Goal: Subscribe to service/newsletter

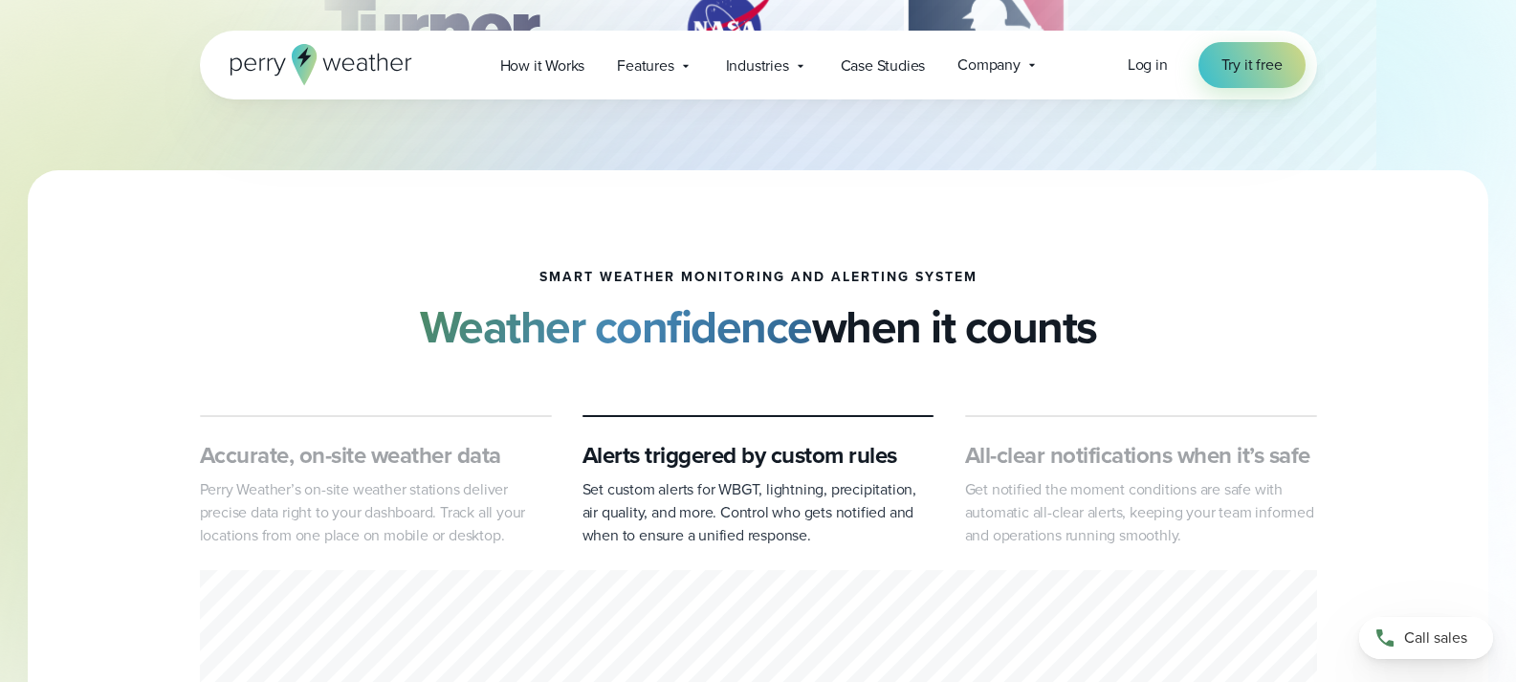
scroll to position [1052, 0]
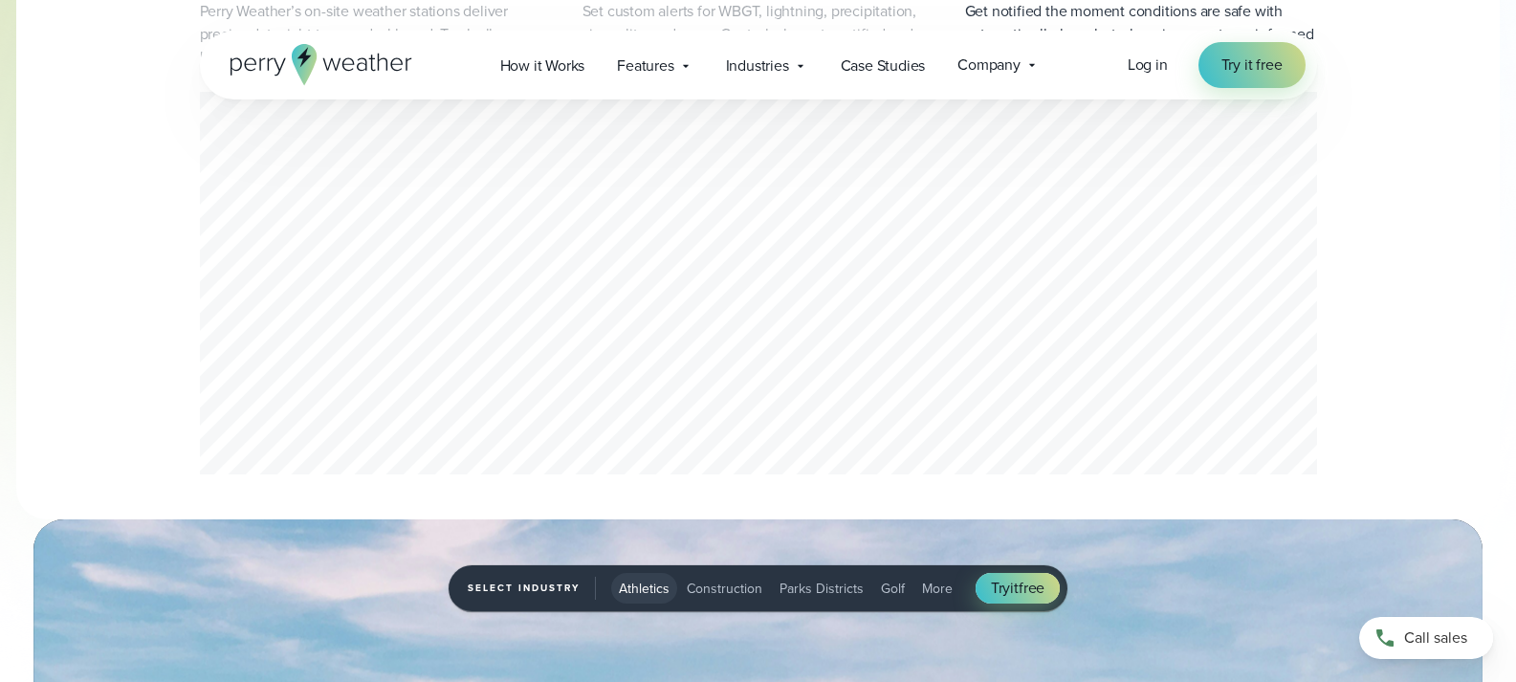
click at [934, 587] on span "More" at bounding box center [937, 588] width 31 height 20
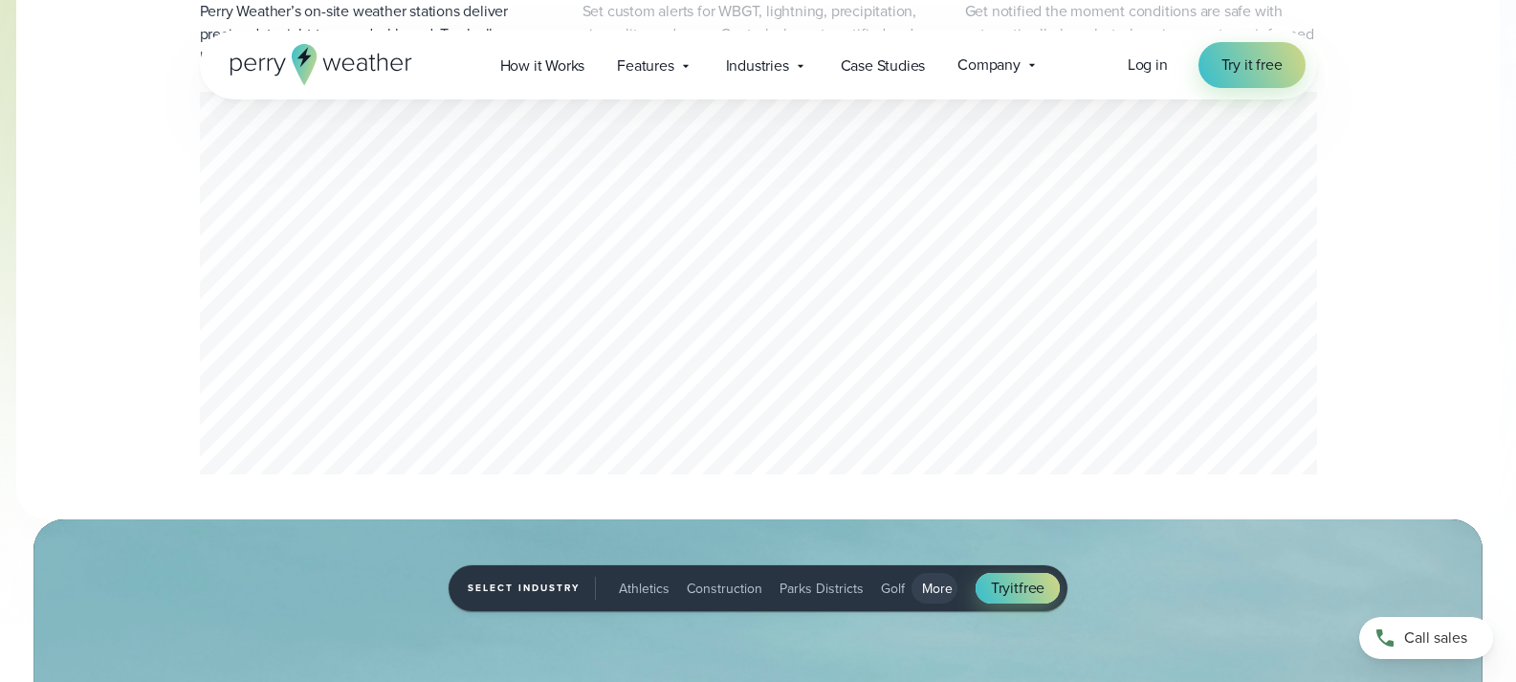
click at [732, 585] on span "Construction" at bounding box center [725, 588] width 76 height 20
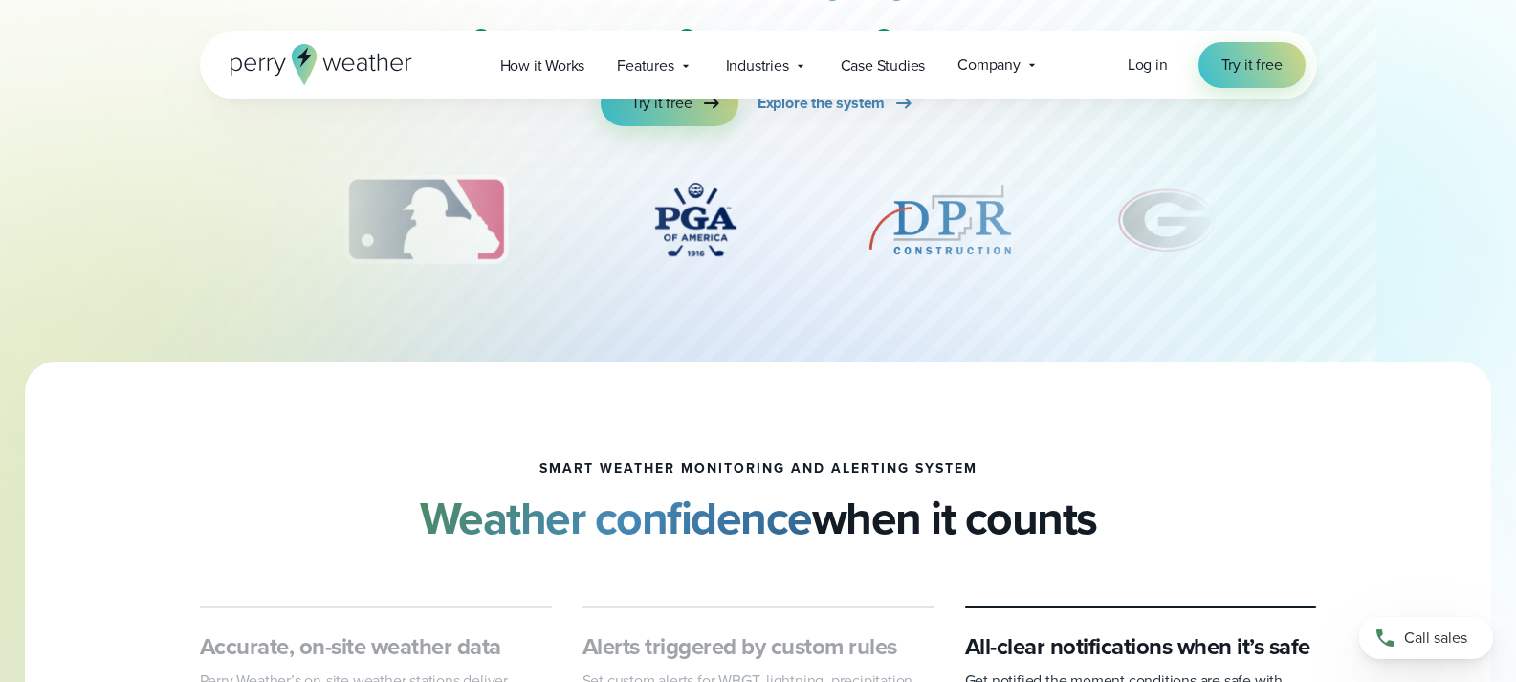
scroll to position [0, 0]
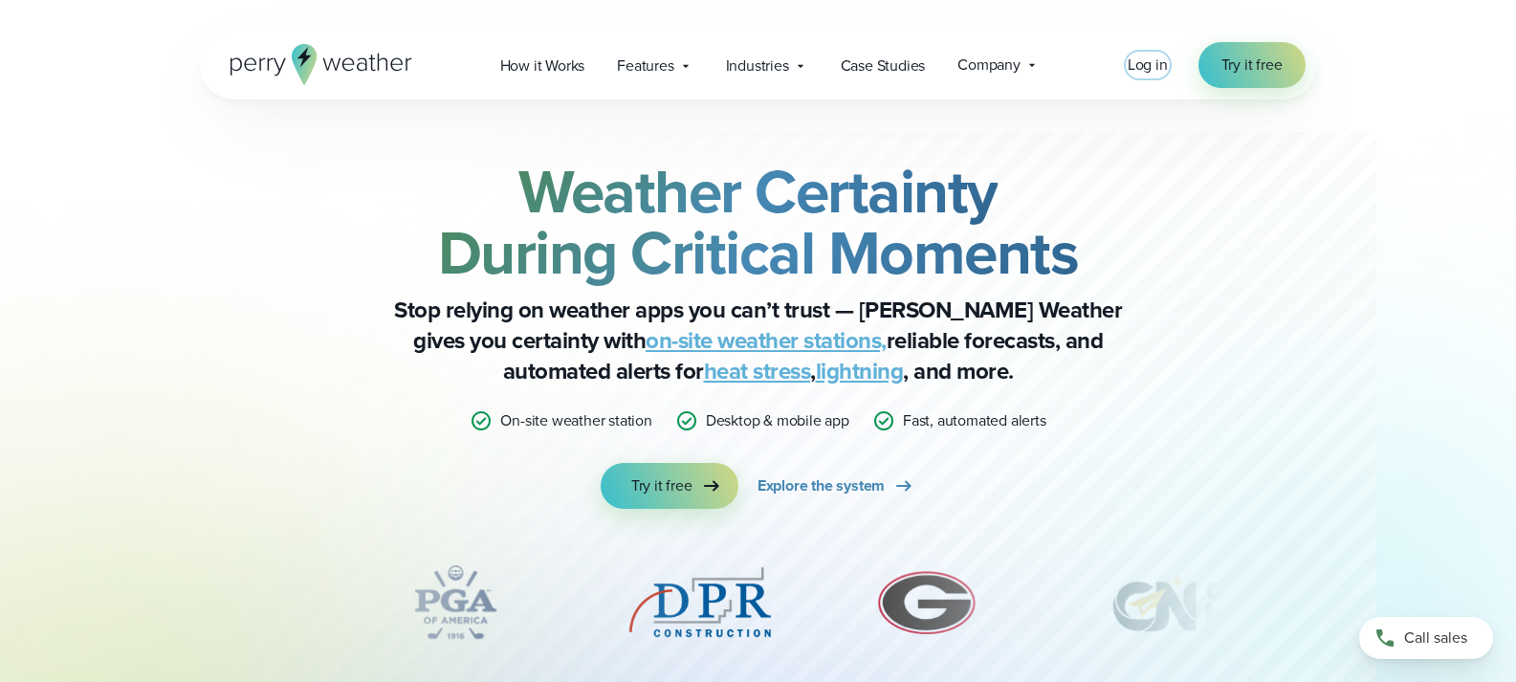
click at [1147, 70] on span "Log in" at bounding box center [1147, 65] width 40 height 22
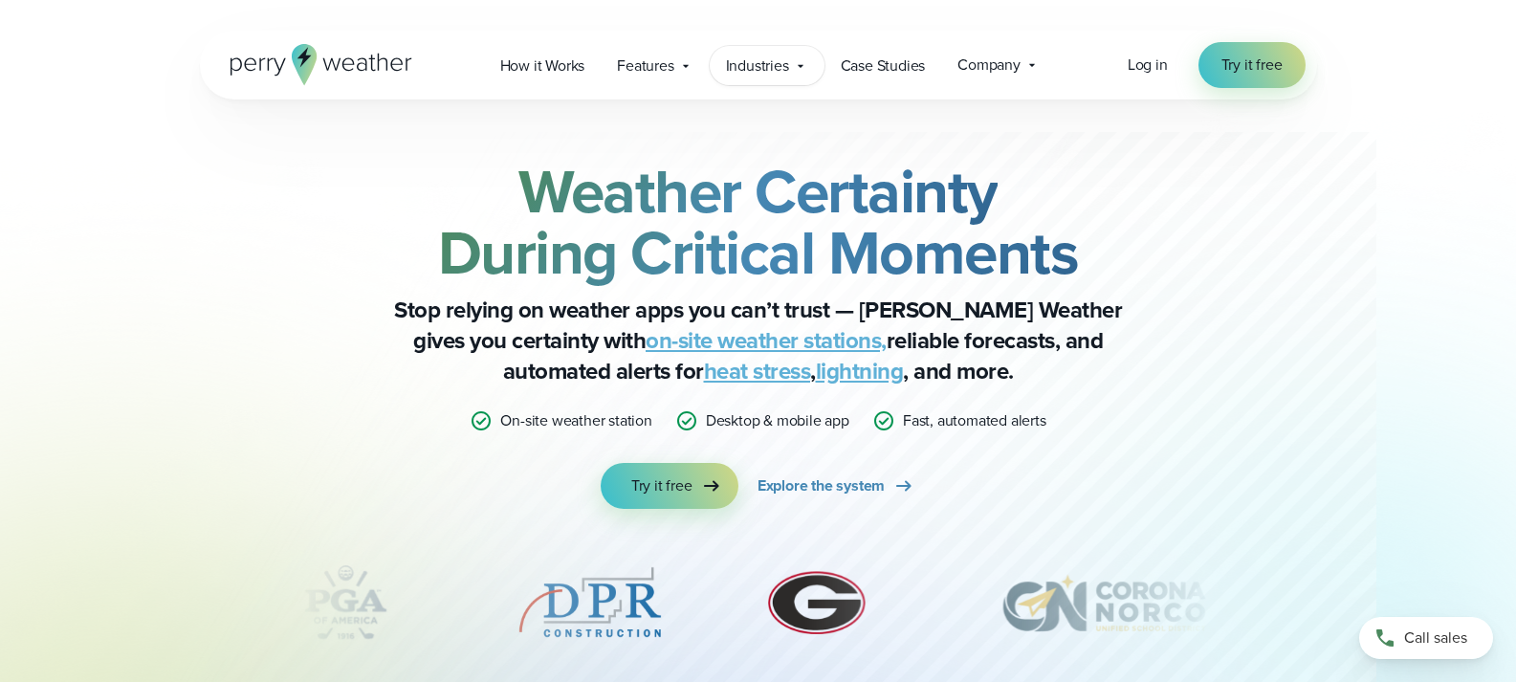
click at [757, 47] on div "Industries Featured Case Study How PGA of America is Prioritizing Golfer Safety…" at bounding box center [766, 65] width 115 height 39
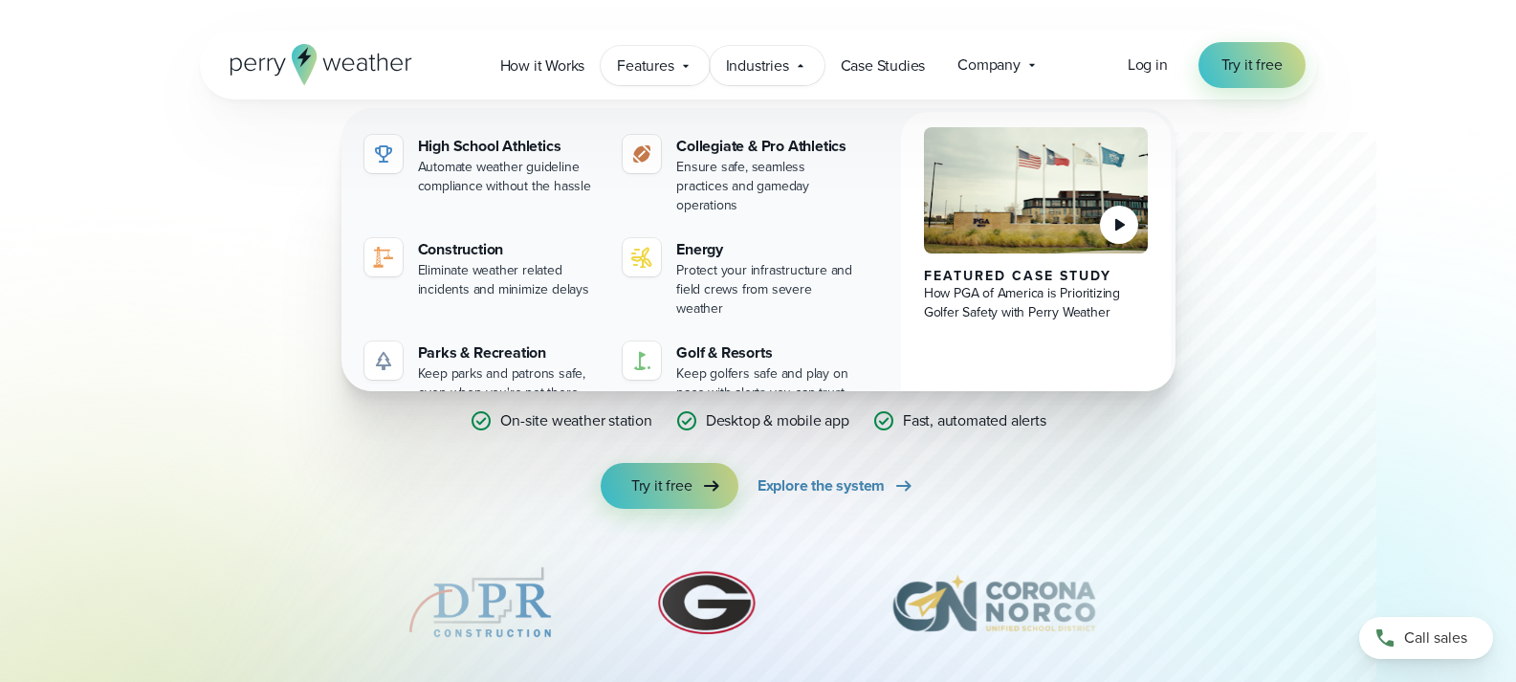
click at [639, 68] on span "Features" at bounding box center [645, 66] width 56 height 23
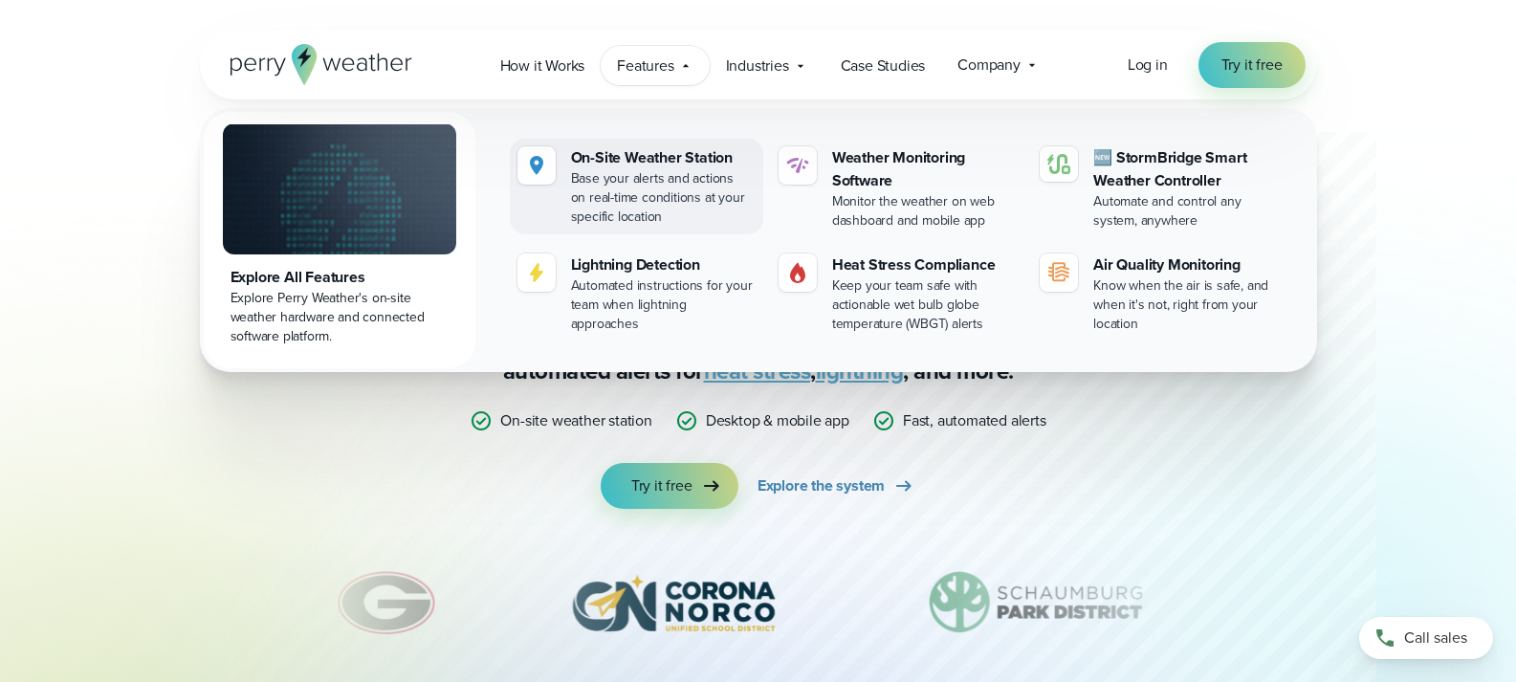
click at [654, 164] on div "On-Site Weather Station" at bounding box center [663, 157] width 185 height 23
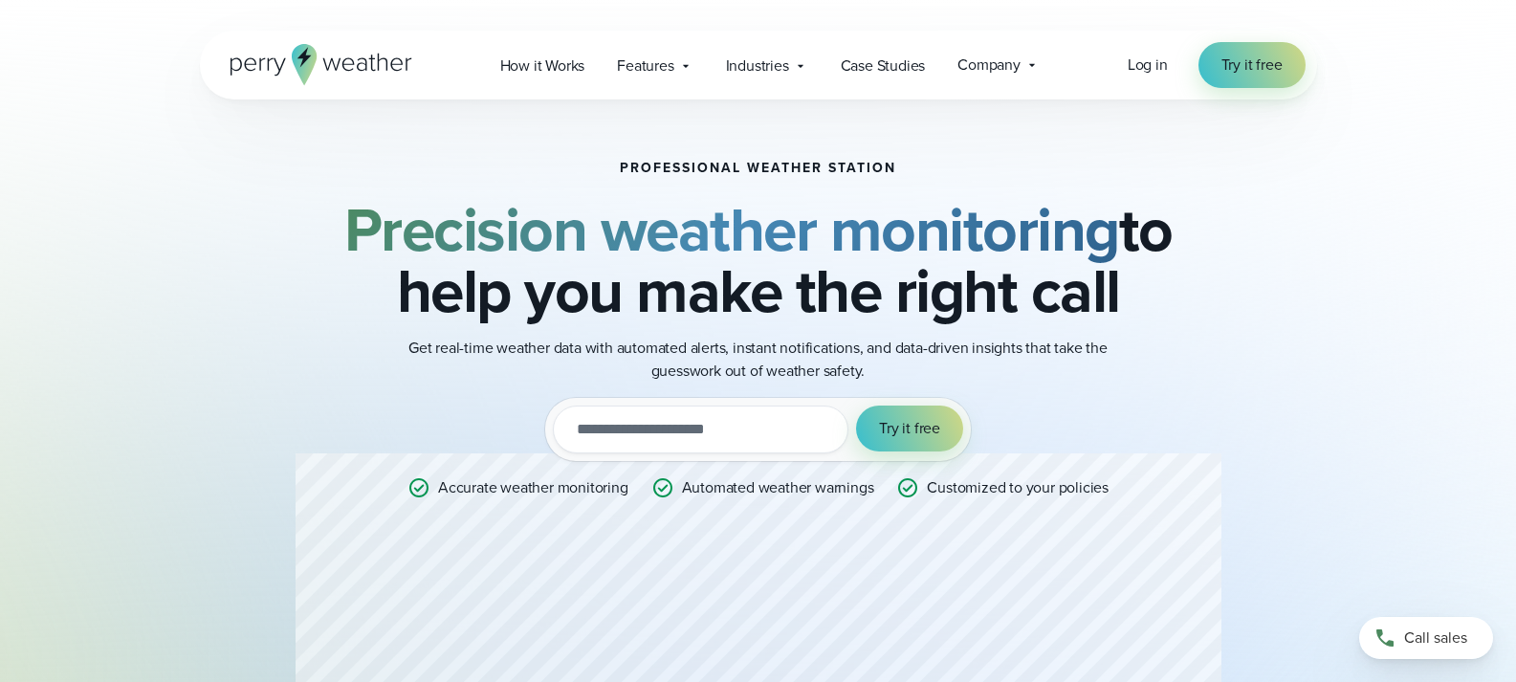
click at [738, 425] on input "email" at bounding box center [700, 429] width 295 height 48
type input "**********"
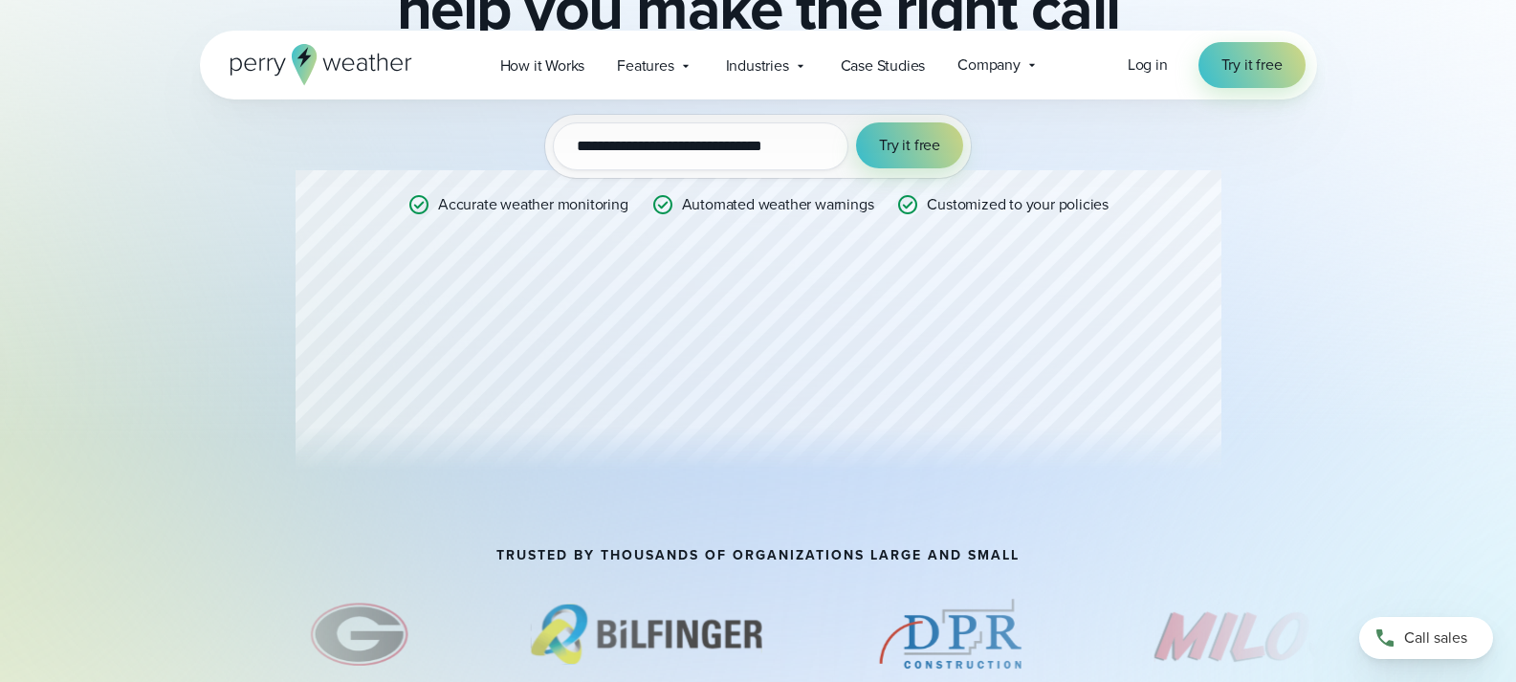
scroll to position [191, 0]
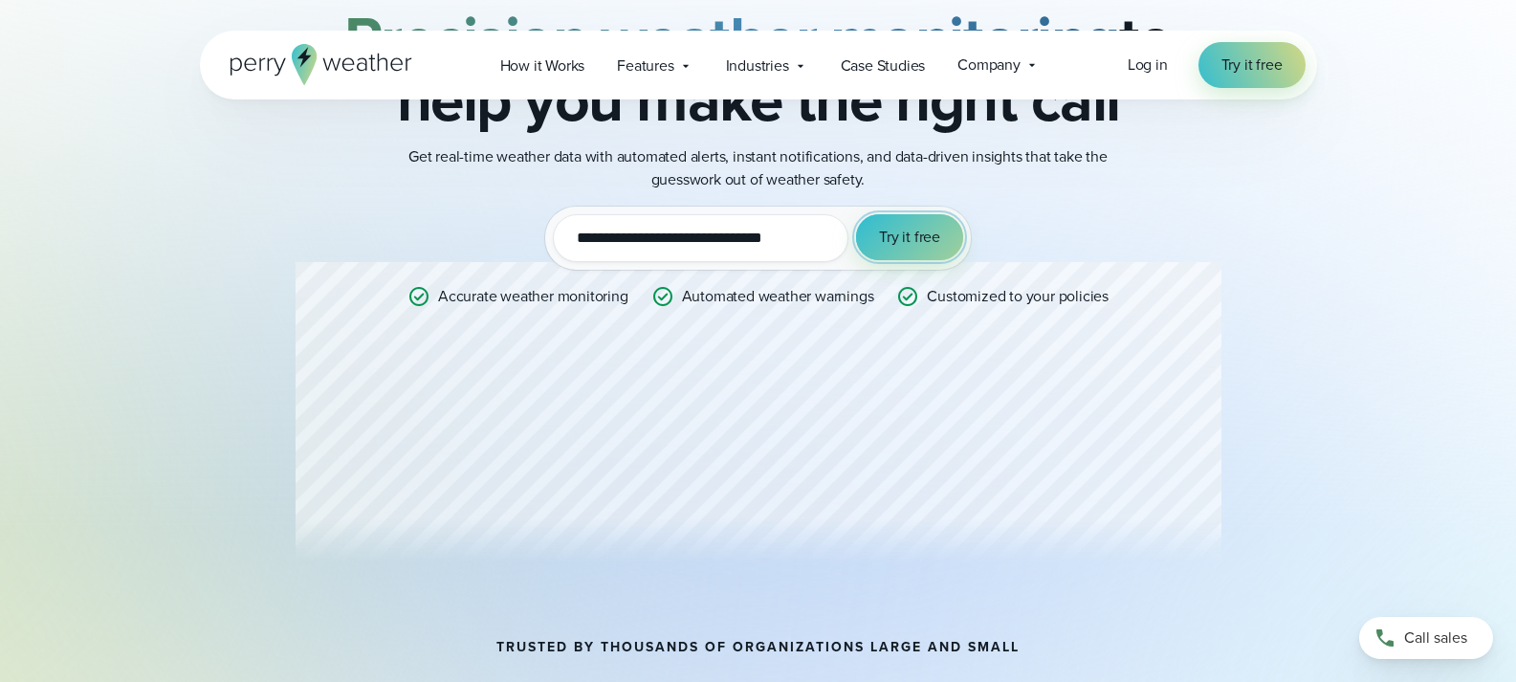
click at [891, 246] on span "Try it free" at bounding box center [909, 237] width 61 height 23
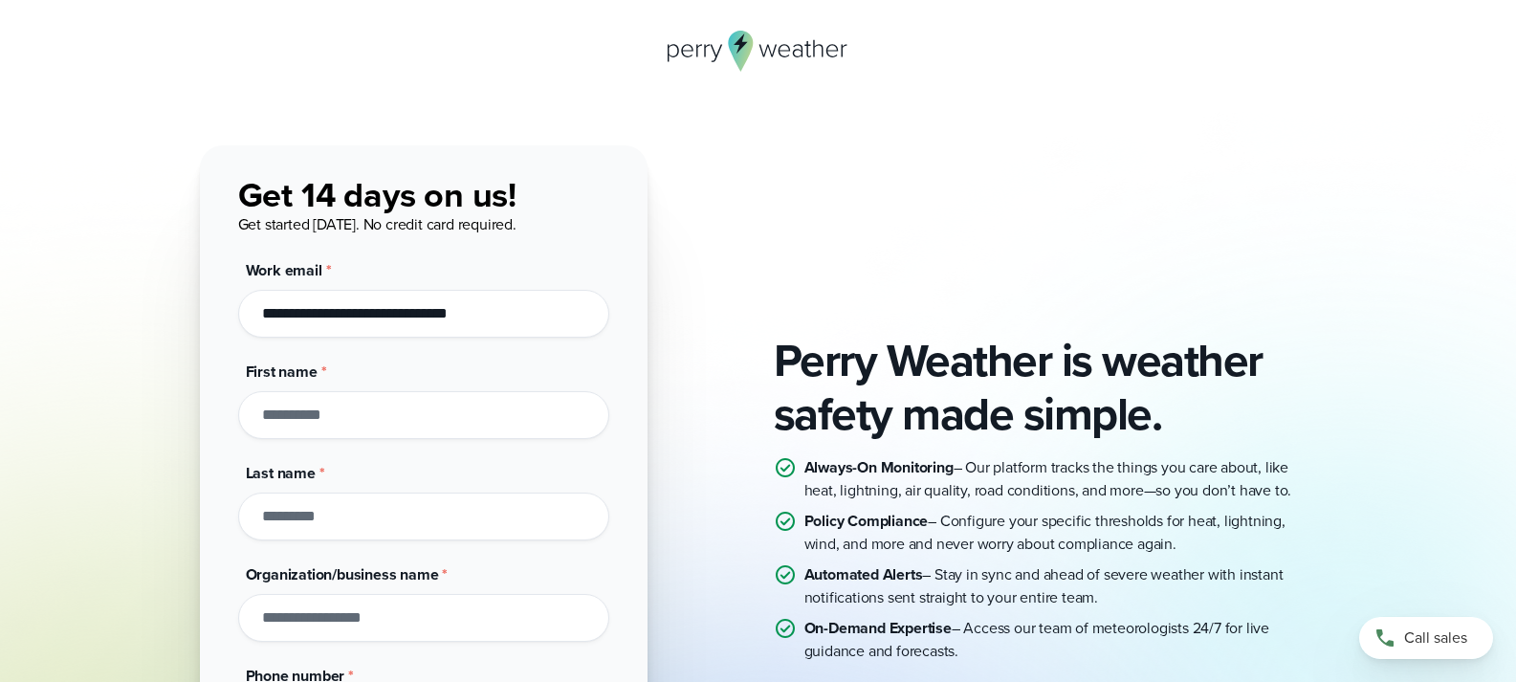
drag, startPoint x: 490, startPoint y: 316, endPoint x: 136, endPoint y: 311, distance: 353.8
click at [136, 311] on div "Perry Weather is weather safety made simple. Always-On Monitoring – Our platfor…" at bounding box center [758, 497] width 1377 height 705
